Goal: Task Accomplishment & Management: Manage account settings

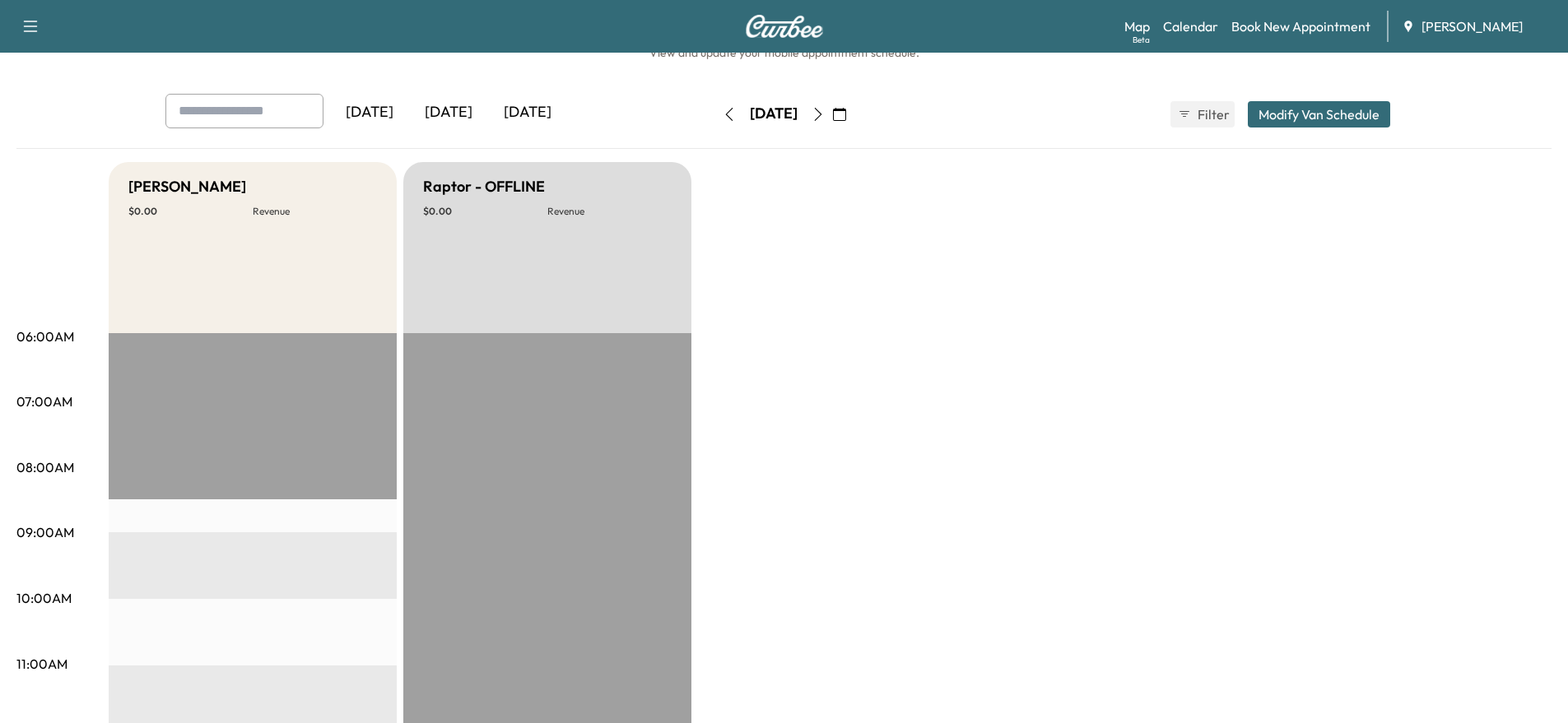
scroll to position [82, 0]
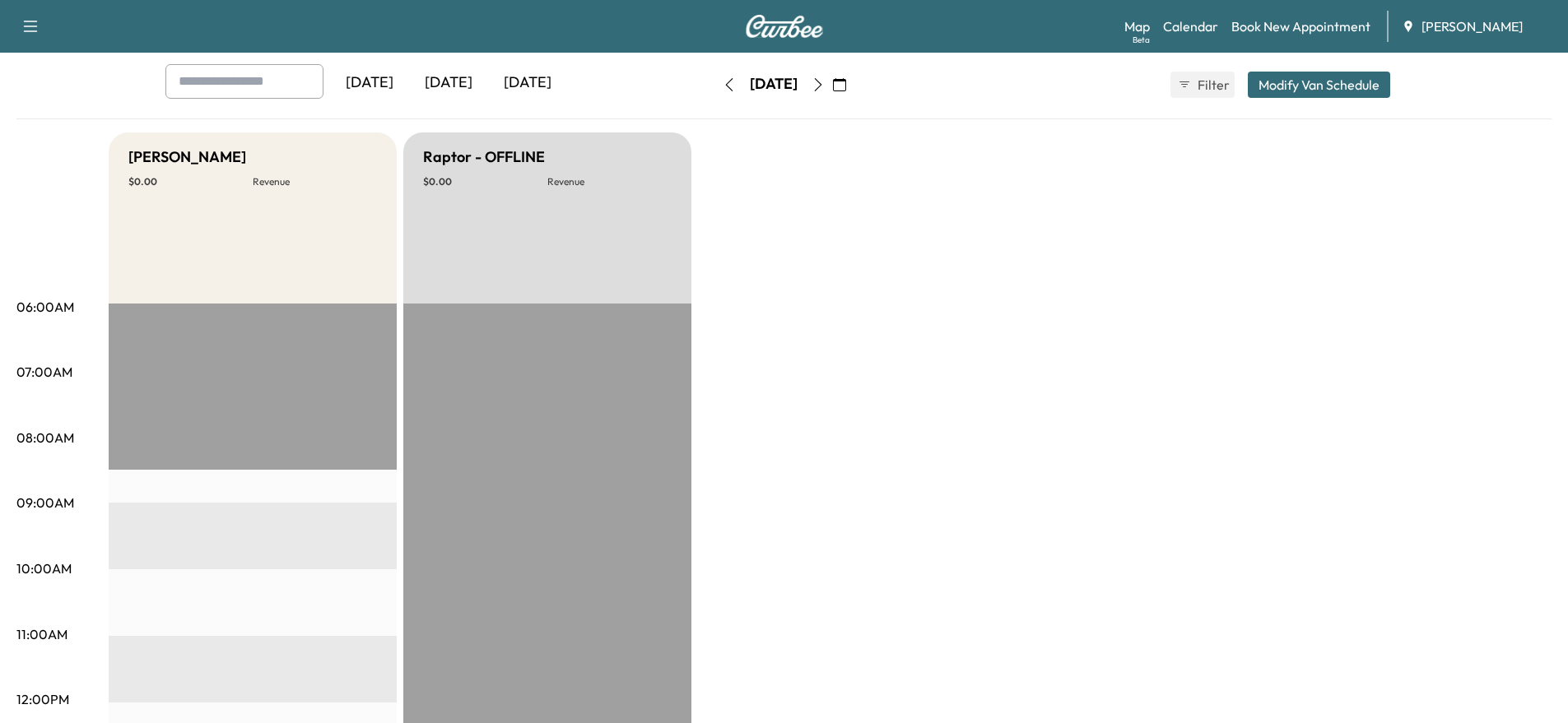
click at [832, 93] on button "button" at bounding box center [817, 84] width 28 height 27
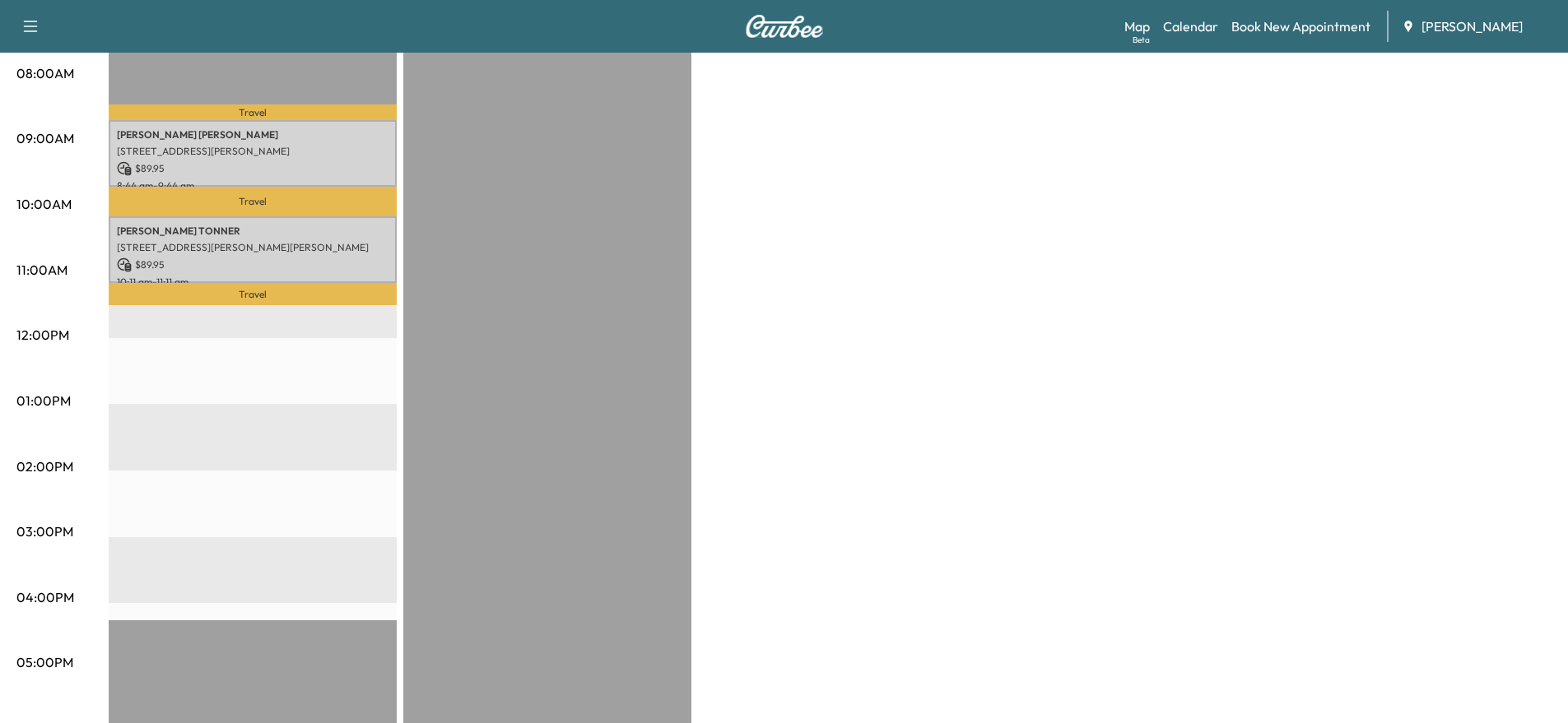
scroll to position [329, 0]
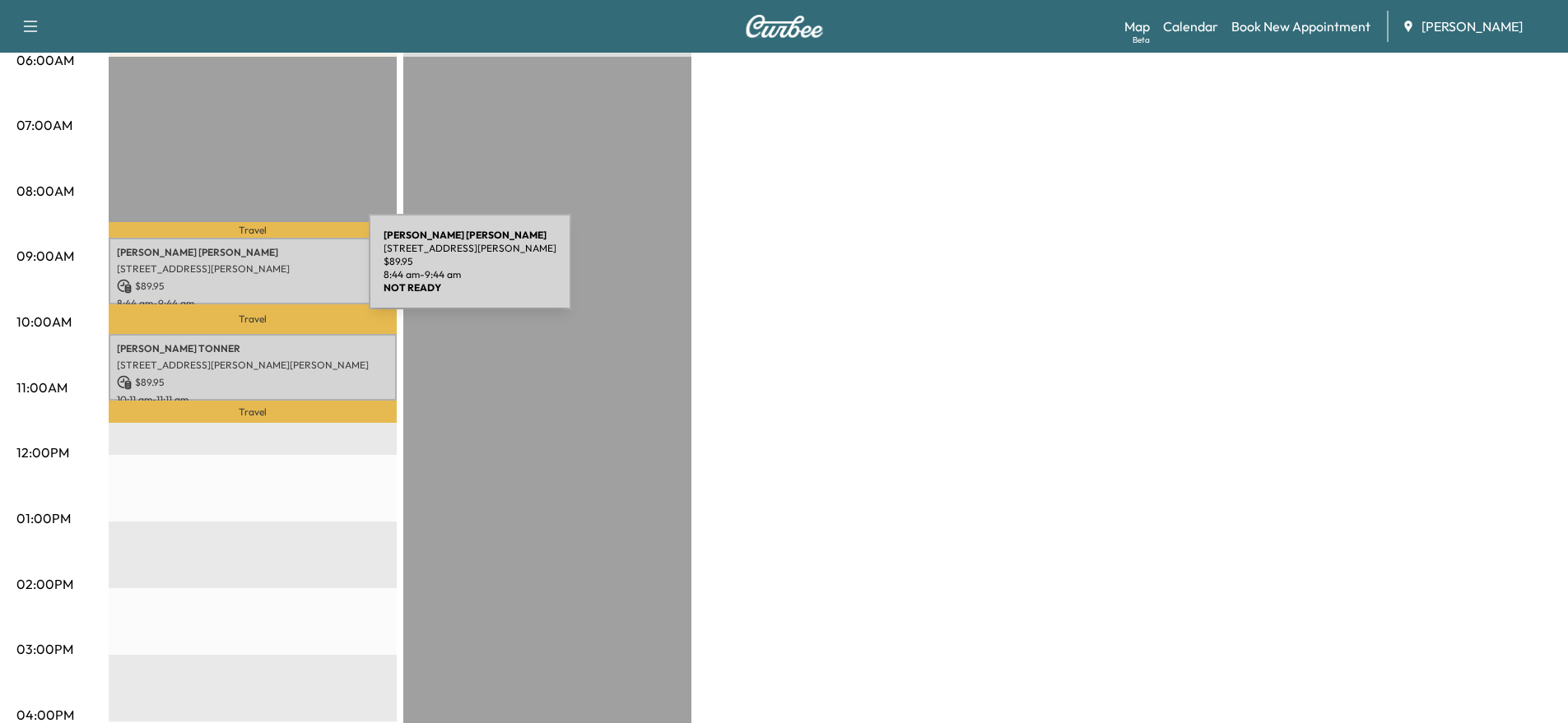
click at [246, 271] on p "[STREET_ADDRESS][PERSON_NAME]" at bounding box center [252, 269] width 271 height 13
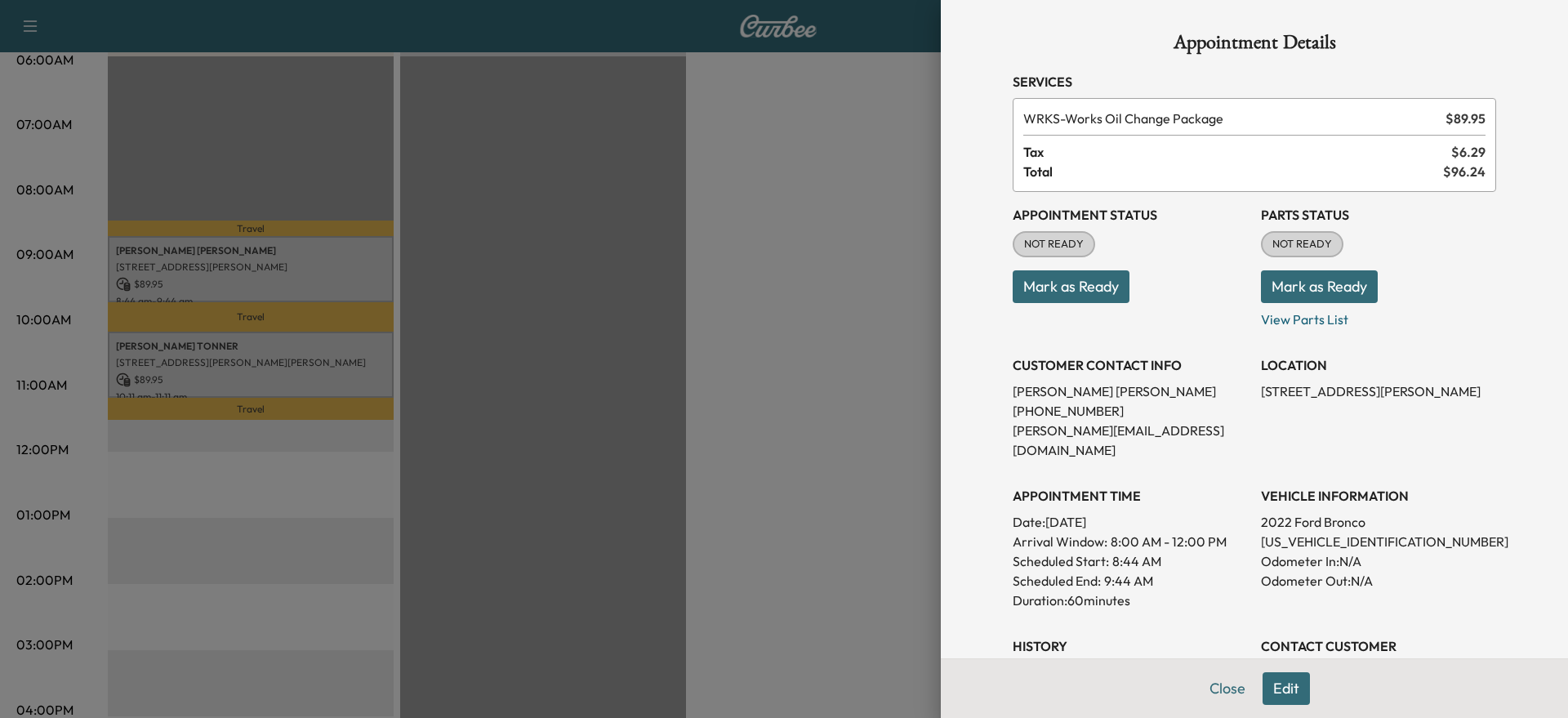
click at [1315, 532] on p "[US_VEHICLE_IDENTIFICATION_NUMBER]" at bounding box center [1379, 541] width 235 height 19
copy p "[US_VEHICLE_IDENTIFICATION_NUMBER]"
click at [1118, 282] on button "Mark as Ready" at bounding box center [1072, 286] width 117 height 33
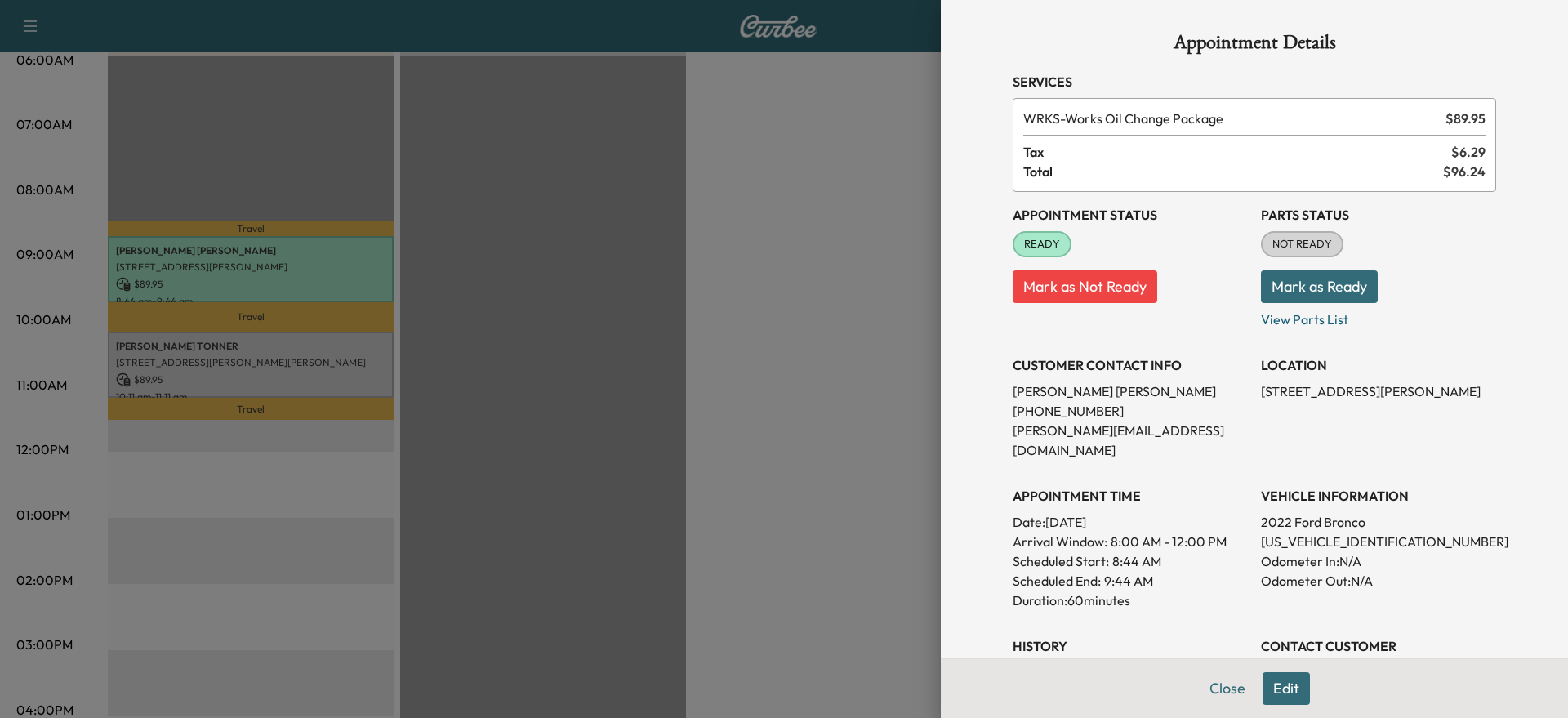
click at [306, 367] on div at bounding box center [784, 359] width 1568 height 718
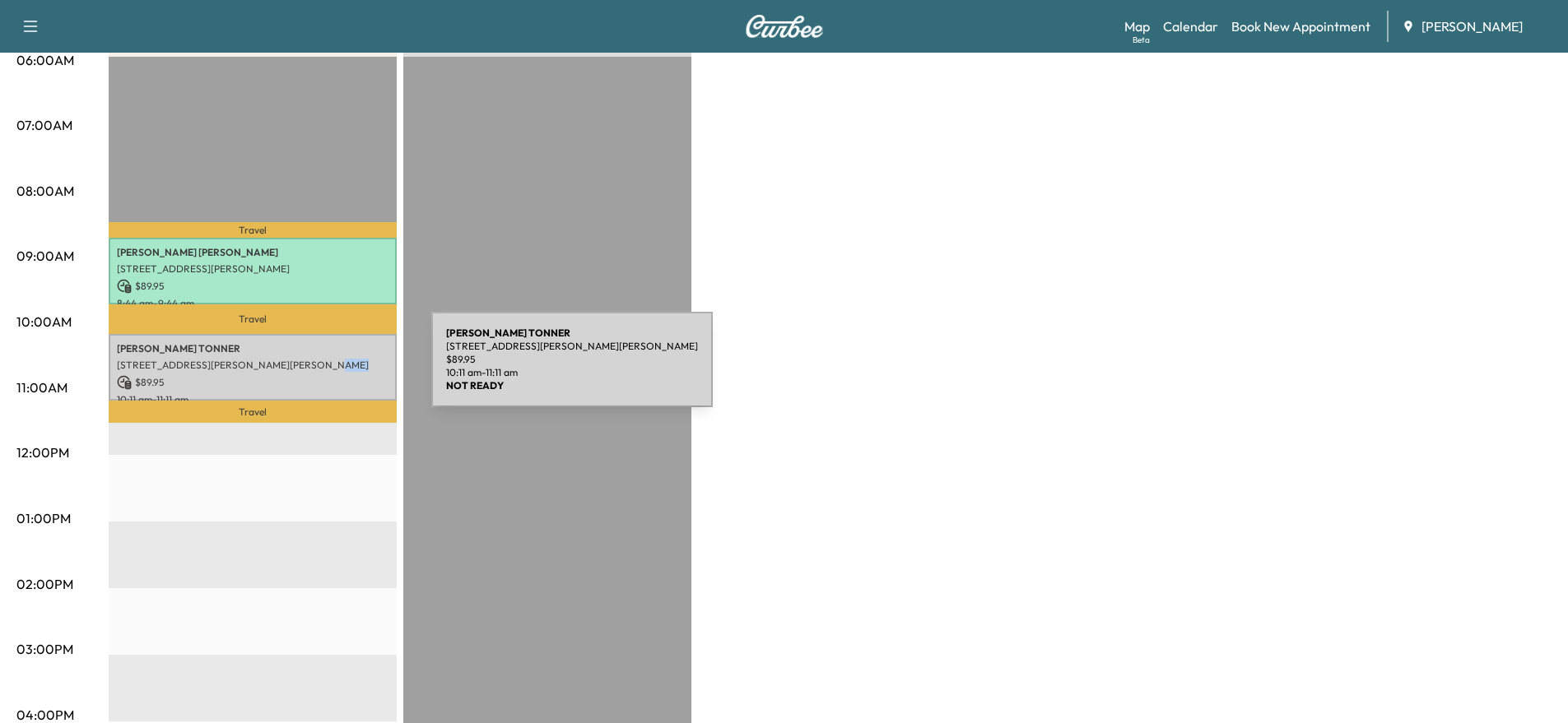
click at [308, 369] on div "[PERSON_NAME] [STREET_ADDRESS][PERSON_NAME][PERSON_NAME] $ 89.95 10:11 am - 11:…" at bounding box center [253, 366] width 288 height 67
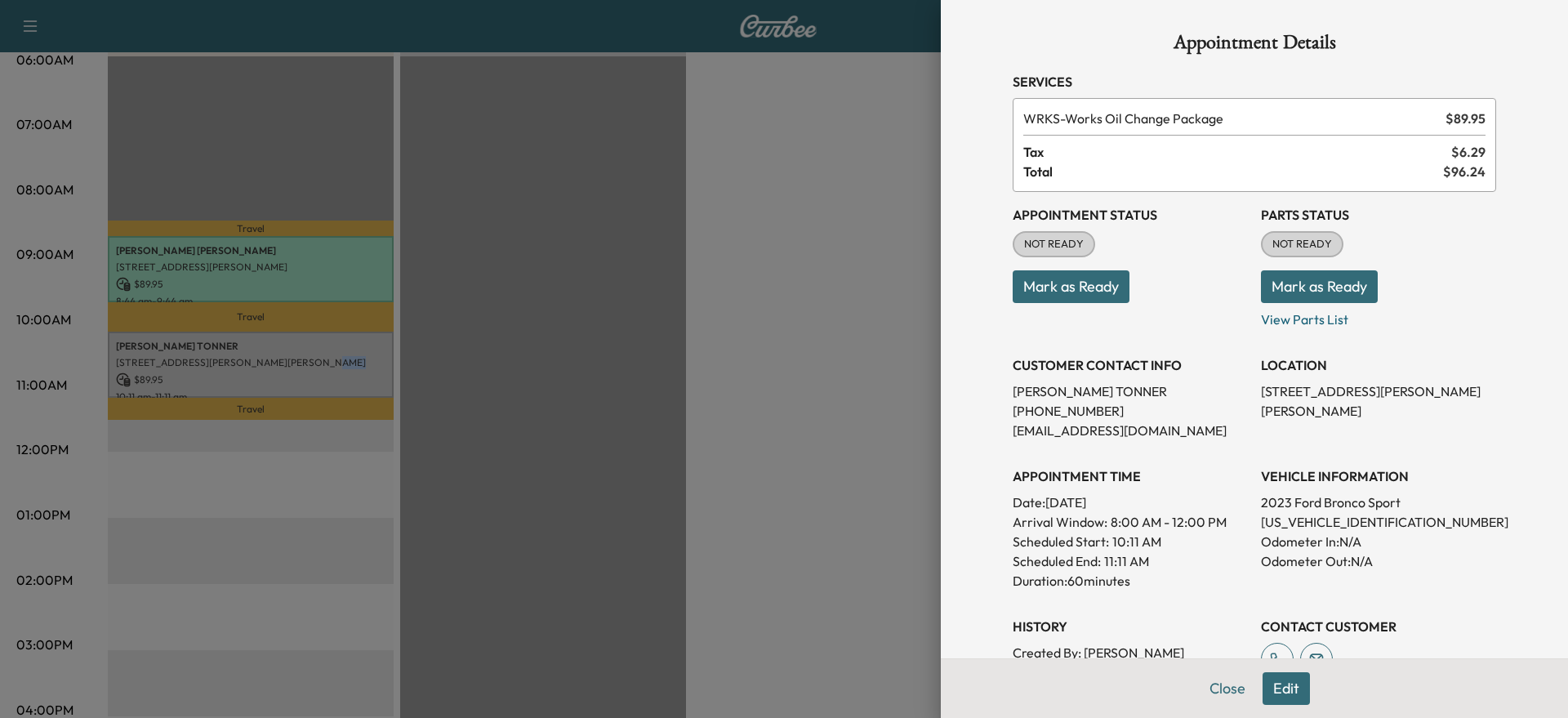
click at [1069, 290] on button "Mark as Ready" at bounding box center [1072, 286] width 117 height 33
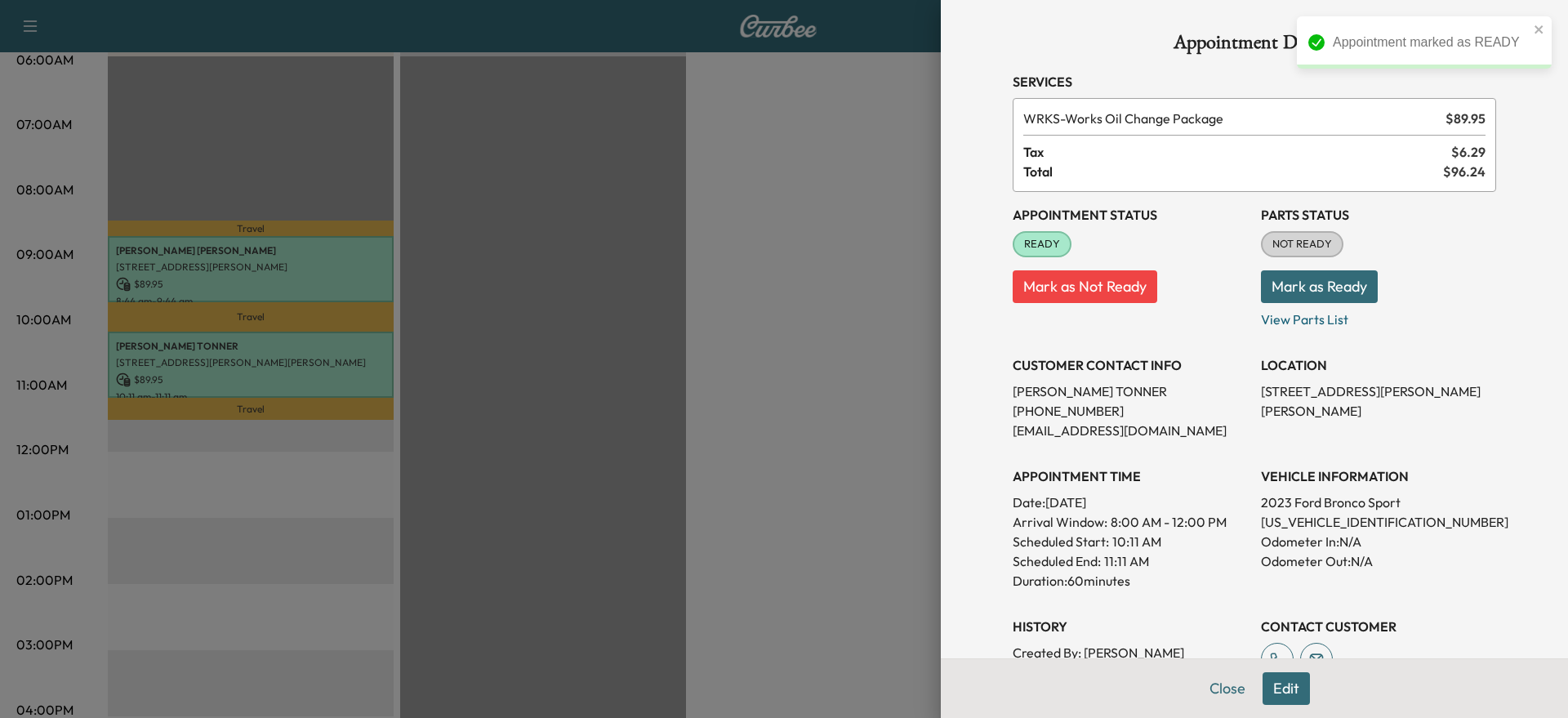
click at [1307, 528] on p "[US_VEHICLE_IDENTIFICATION_NUMBER]" at bounding box center [1379, 522] width 235 height 19
copy p "[US_VEHICLE_IDENTIFICATION_NUMBER]"
click at [731, 351] on div at bounding box center [784, 359] width 1568 height 718
